Goal: Task Accomplishment & Management: Manage account settings

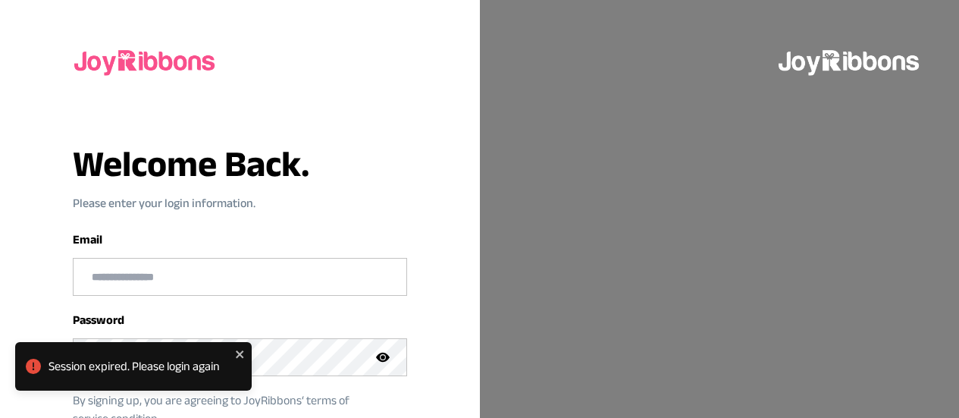
scroll to position [163, 0]
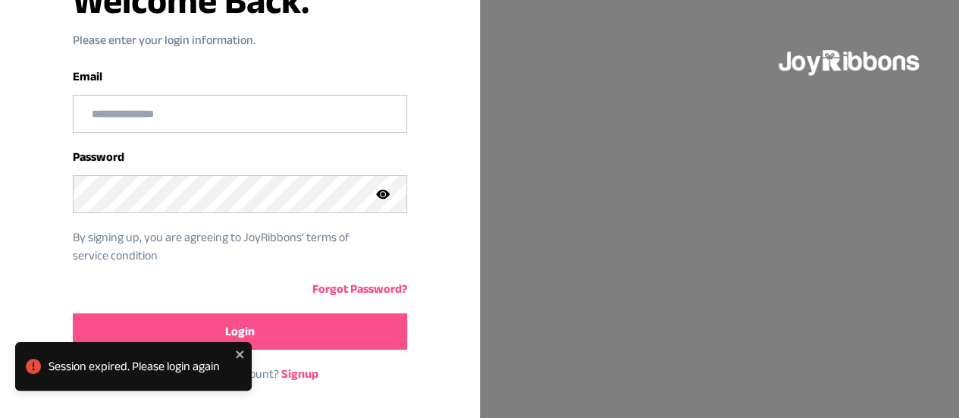
type input "**********"
click at [265, 331] on button "Login" at bounding box center [240, 331] width 334 height 36
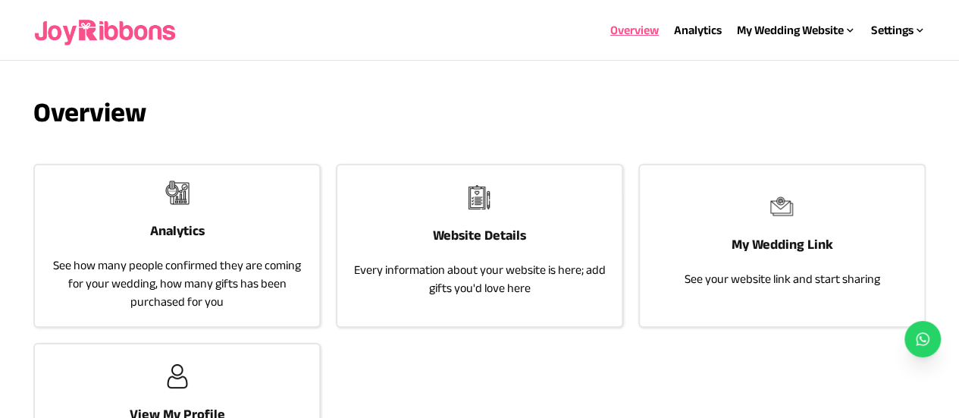
click at [461, 290] on p "Every information about your website is here; add gifts you'd love here" at bounding box center [480, 279] width 254 height 36
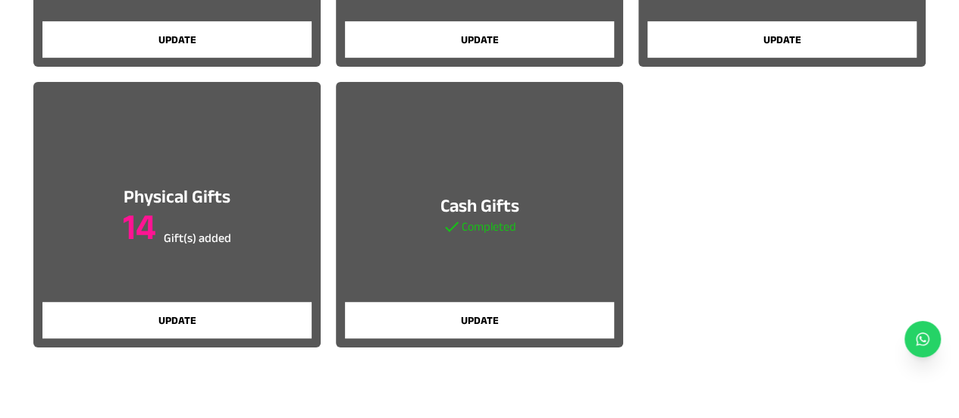
scroll to position [374, 0]
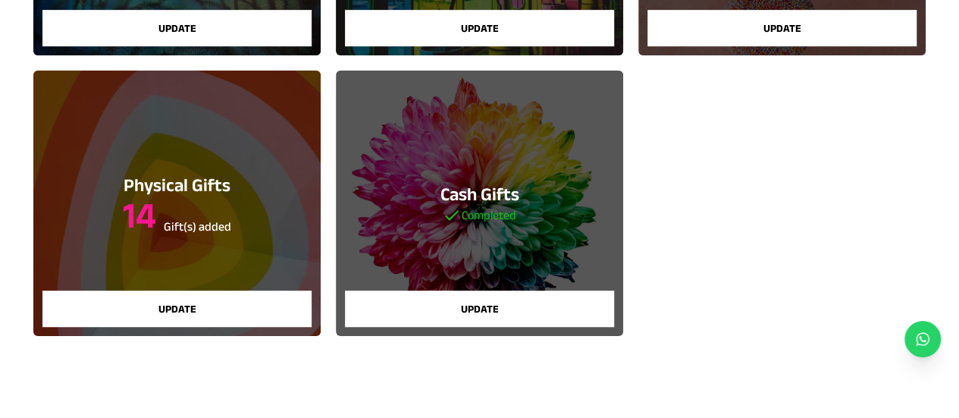
click at [209, 218] on h3 "14 Gift(s) added" at bounding box center [177, 215] width 108 height 36
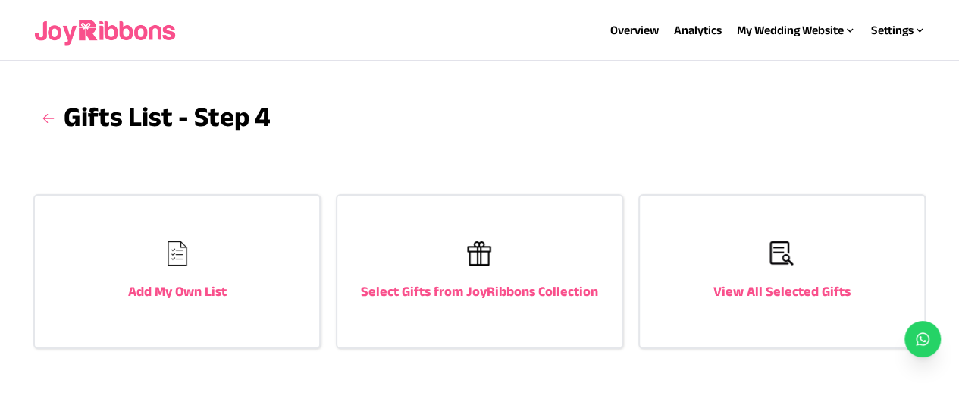
scroll to position [39, 0]
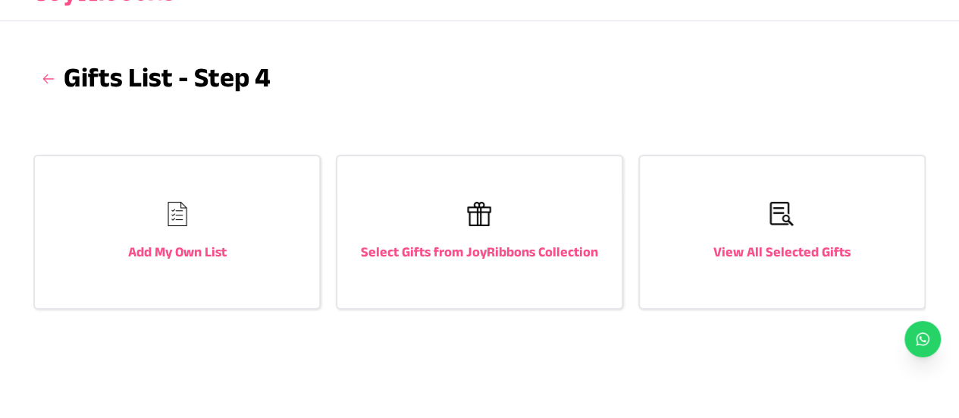
click at [701, 215] on div "View All Selected Gifts" at bounding box center [782, 232] width 284 height 152
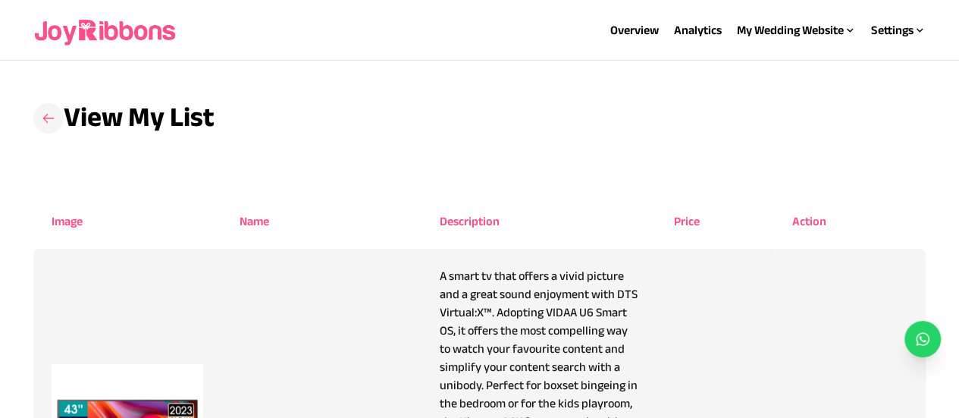
click at [41, 122] on icon at bounding box center [48, 118] width 15 height 15
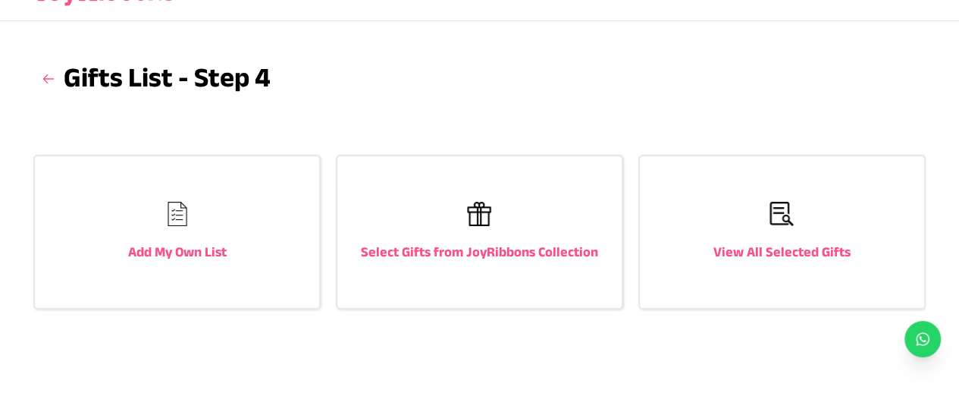
click at [447, 259] on h3 "Select Gifts from JoyRibbons Collection" at bounding box center [479, 251] width 237 height 21
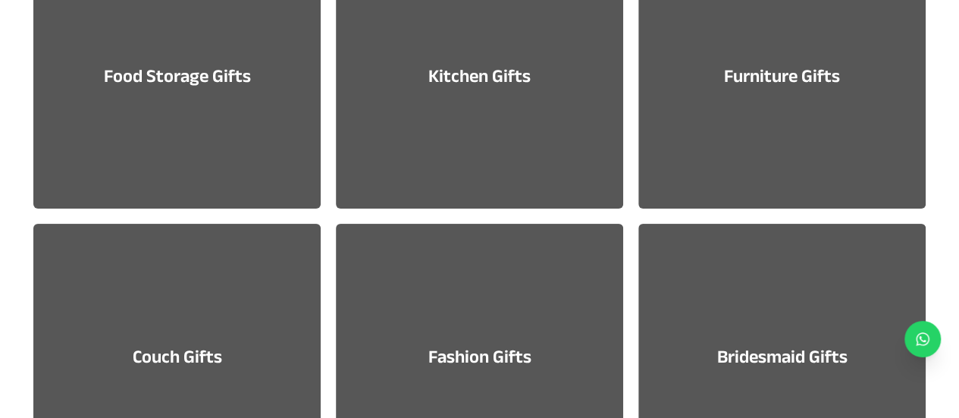
scroll to position [1159, 0]
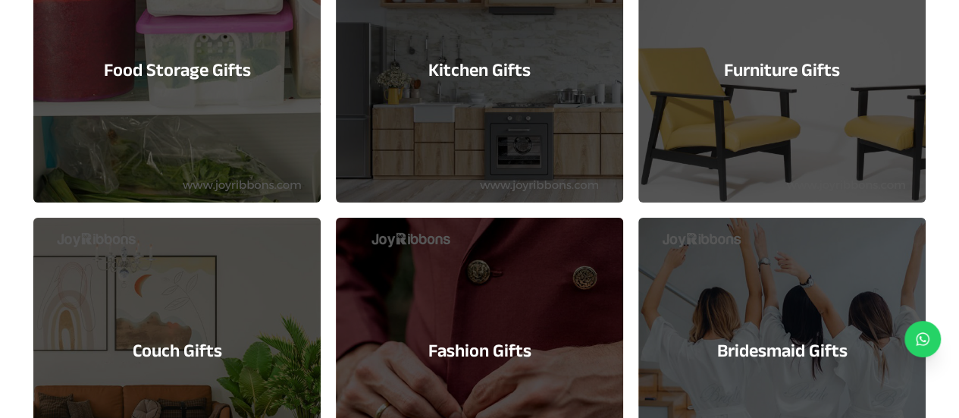
click at [798, 77] on h3 "Furniture Gifts" at bounding box center [782, 70] width 116 height 24
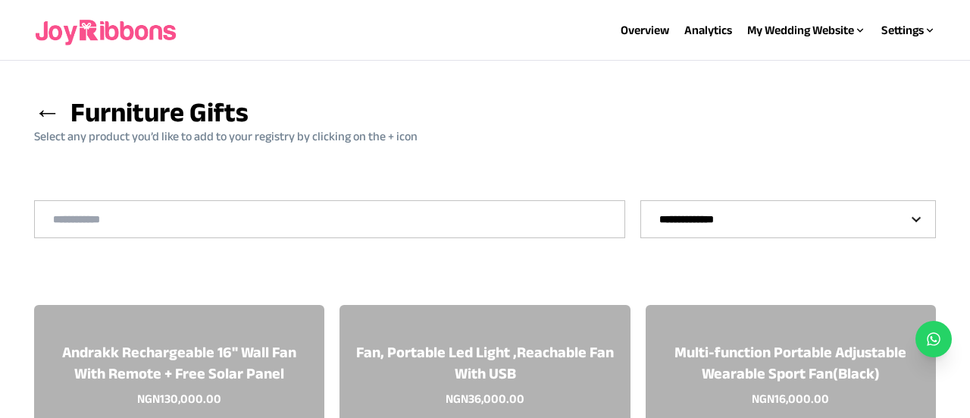
select select "*"
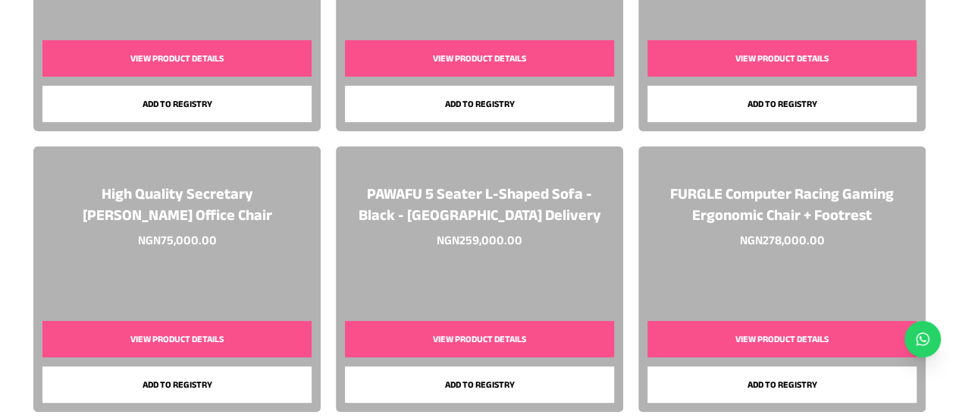
scroll to position [2403, 0]
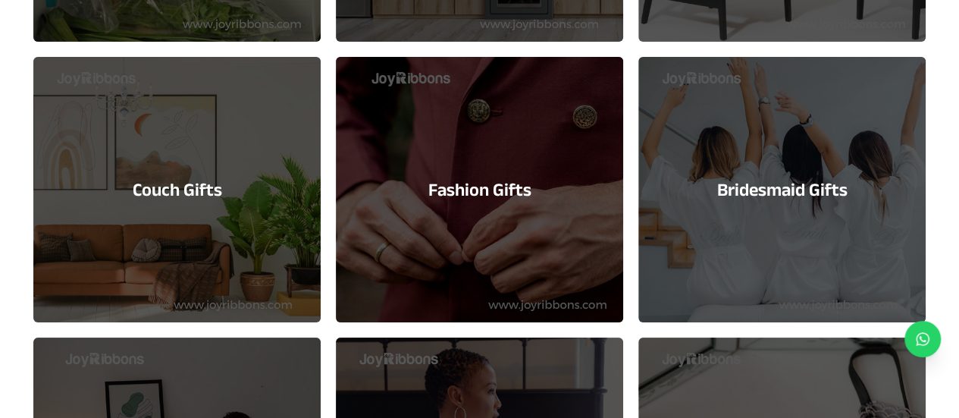
scroll to position [1332, 0]
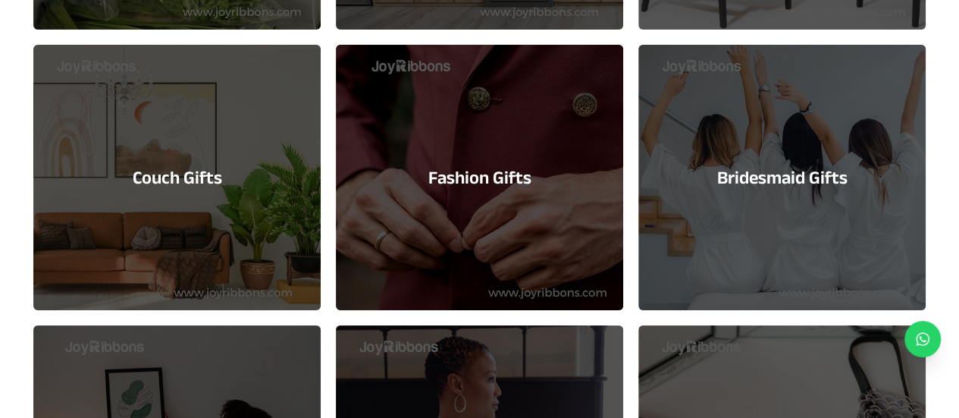
click at [187, 171] on h3 "Couch Gifts" at bounding box center [177, 177] width 89 height 24
select select "*"
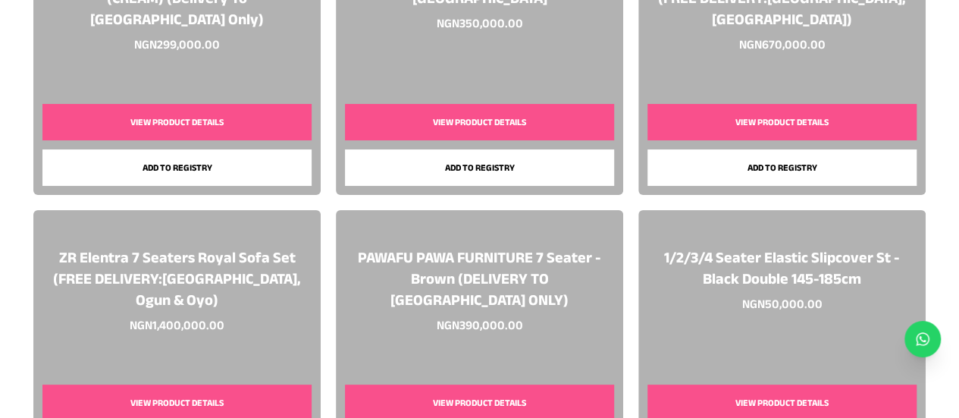
scroll to position [339, 0]
